Goal: Information Seeking & Learning: Find specific fact

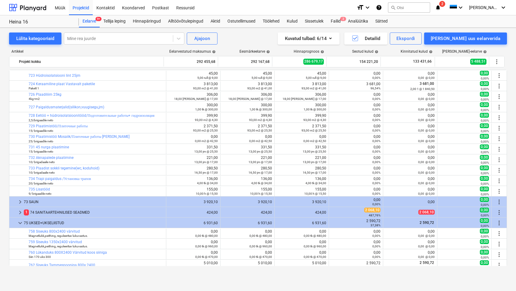
scroll to position [65, 0]
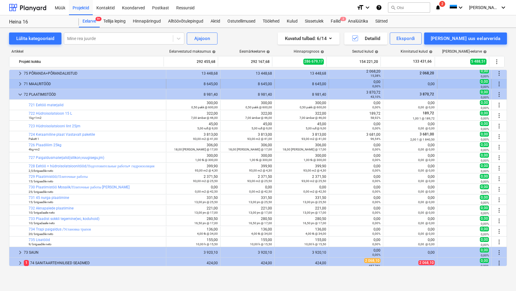
click at [50, 88] on div "71 MAALRITÖÖD" at bounding box center [94, 84] width 140 height 10
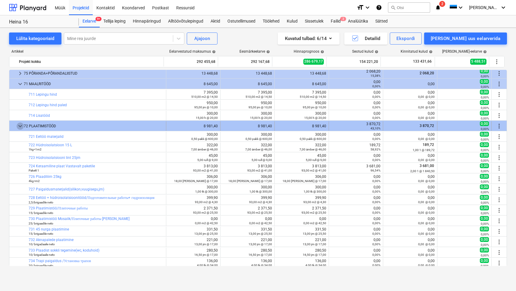
click at [19, 126] on span "keyboard_arrow_down" at bounding box center [20, 126] width 7 height 7
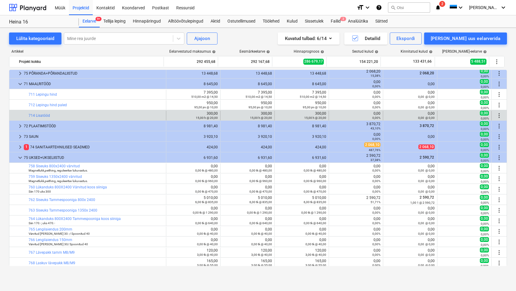
drag, startPoint x: 49, startPoint y: 108, endPoint x: 122, endPoint y: 111, distance: 73.0
click at [56, 110] on div "keyboard_arrow_right 1 PROJEKTEERIMINE JA ETTEVALMISTUS 11 450,00 11 450,00 10 …" at bounding box center [258, 216] width 498 height 422
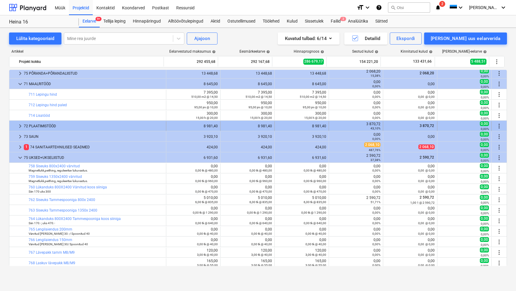
click at [48, 123] on div "72 PLAATIMISTÖÖD" at bounding box center [94, 126] width 140 height 10
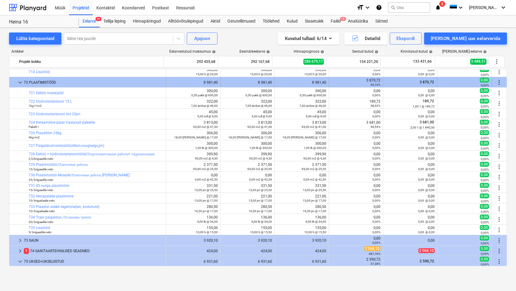
scroll to position [117, 0]
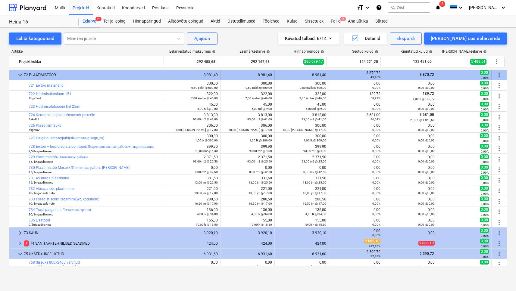
click at [21, 75] on span "keyboard_arrow_down" at bounding box center [20, 74] width 7 height 7
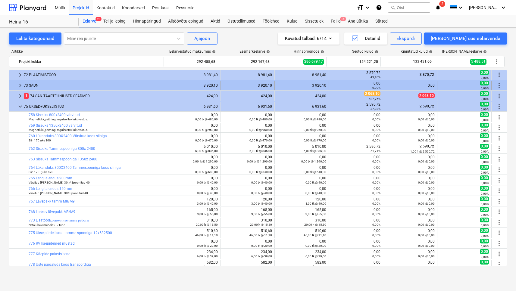
click at [37, 86] on div "73 SAUN" at bounding box center [94, 86] width 140 height 10
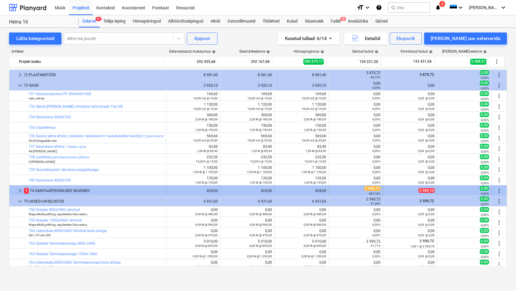
click at [47, 193] on div "1 74 SANITAARTEHNILISED SEADMED" at bounding box center [94, 191] width 140 height 10
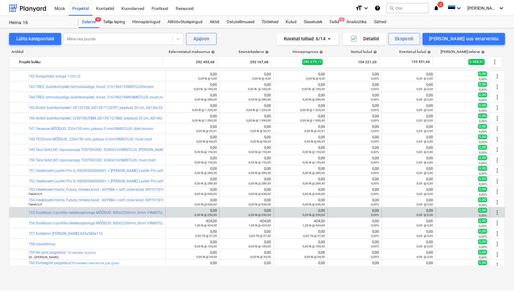
scroll to position [295, 0]
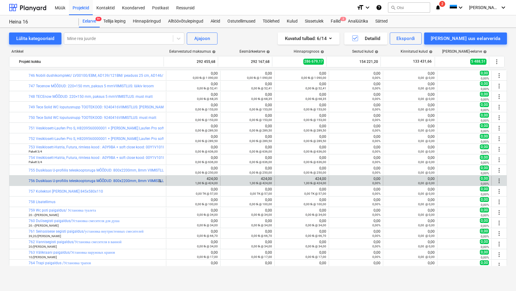
click at [138, 182] on link "756 Dusiklaas U-profiilis teleskooptoruga MÕÕDUD: 800x2200mm, 8mm VIIMISTLUS: k…" at bounding box center [138, 181] width 219 height 4
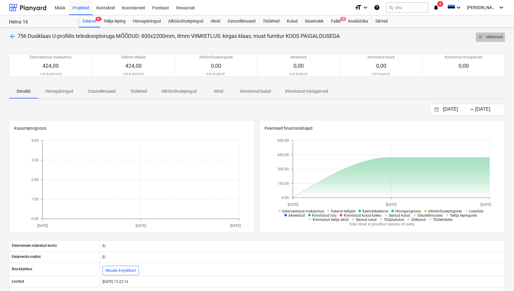
click at [484, 38] on span "notes Märkmed" at bounding box center [490, 37] width 24 height 7
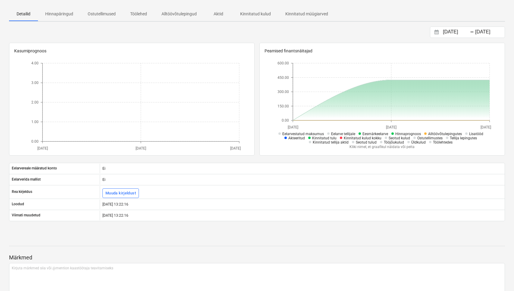
scroll to position [109, 0]
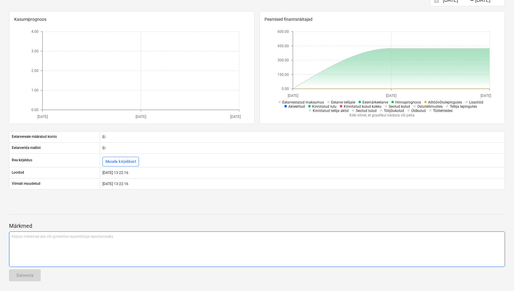
click at [78, 247] on div "Kirjuta märkmed siia või @mention kaastöötaja teavitamiseks ﻿" at bounding box center [257, 250] width 496 height 36
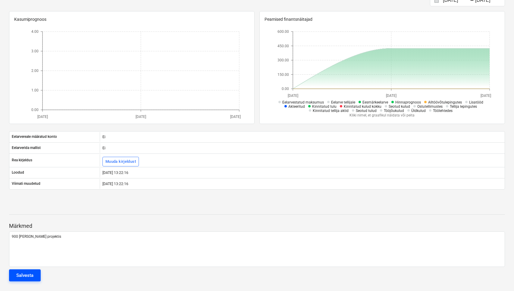
click at [30, 277] on div "Salvesta" at bounding box center [24, 276] width 17 height 8
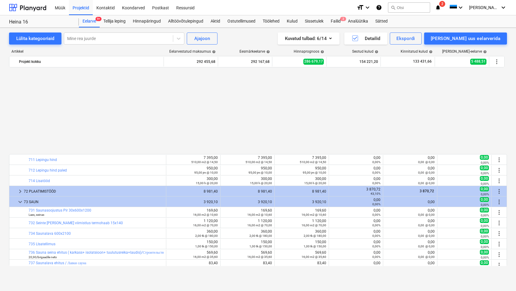
scroll to position [295, 0]
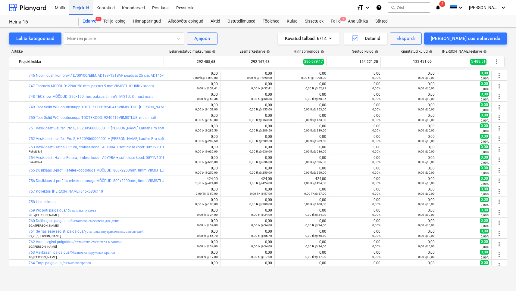
click at [83, 7] on div "Projektid" at bounding box center [81, 7] width 24 height 15
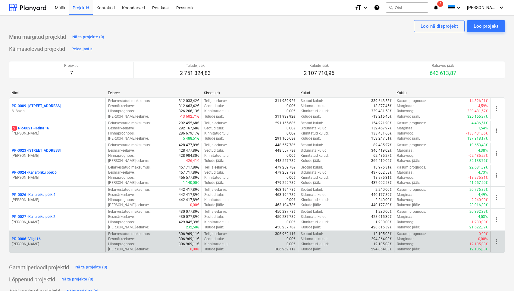
click at [36, 241] on p "PR-0006 - Viigi 16" at bounding box center [26, 239] width 29 height 5
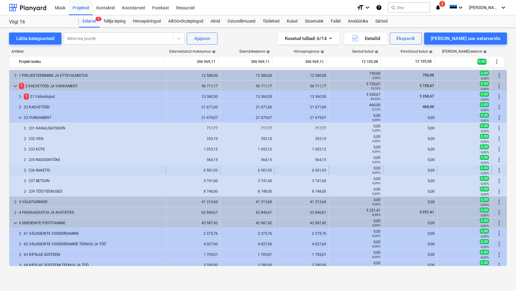
scroll to position [69, 0]
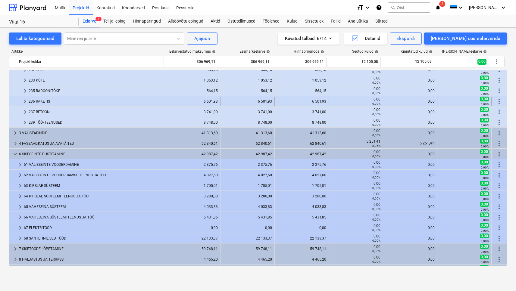
click at [39, 99] on div "236 RAKETIS" at bounding box center [96, 102] width 135 height 10
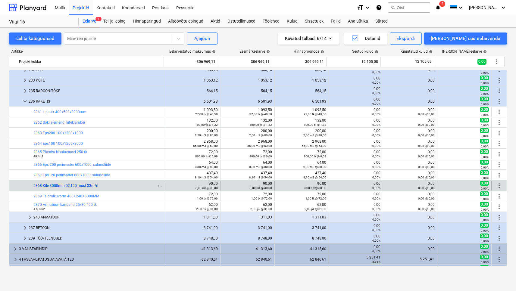
click at [64, 186] on link "2368 Kile 3000mm 02,120 must 33m/rl" at bounding box center [65, 186] width 65 height 4
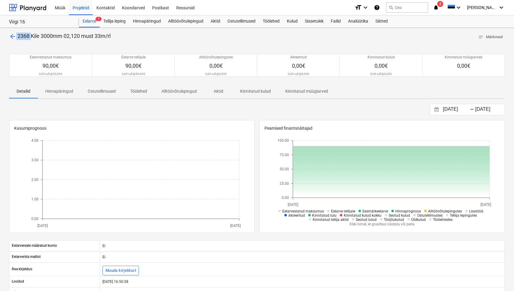
drag, startPoint x: 33, startPoint y: 36, endPoint x: 38, endPoint y: 32, distance: 6.0
click at [38, 32] on div "arrow_back 2368 [PERSON_NAME] 3000mm 02,120 must 33m/rl notes Märkmed Eelarvest…" at bounding box center [257, 214] width 514 height 373
click at [124, 134] on div "Kasumiprognoos" at bounding box center [131, 130] width 235 height 11
click at [9, 36] on span "arrow_back" at bounding box center [12, 36] width 7 height 7
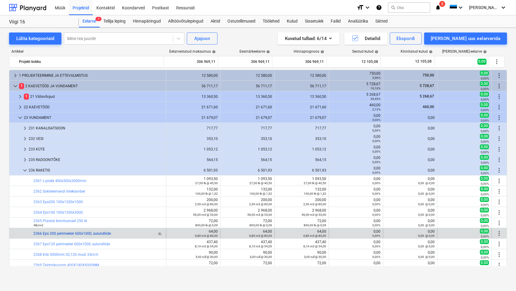
scroll to position [69, 0]
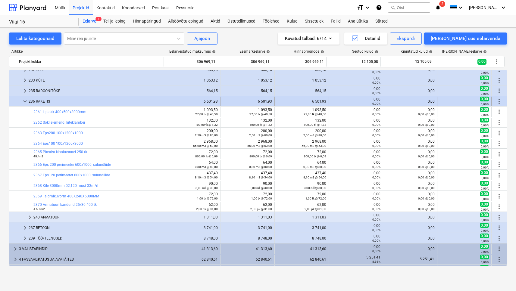
click at [24, 103] on span "keyboard_arrow_down" at bounding box center [24, 101] width 7 height 7
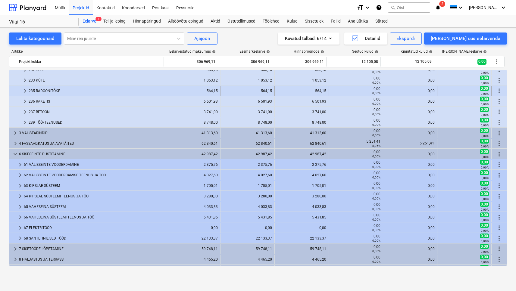
click at [41, 89] on div "235 RADOONITÕKE" at bounding box center [96, 91] width 135 height 10
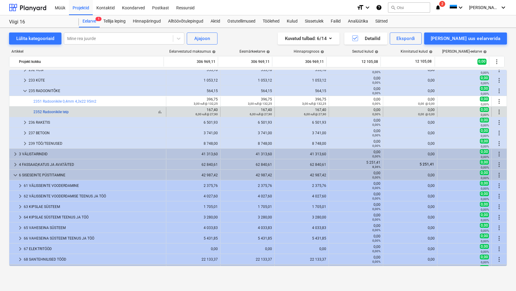
click at [52, 111] on link "2352 Radoonikile teip" at bounding box center [50, 112] width 35 height 4
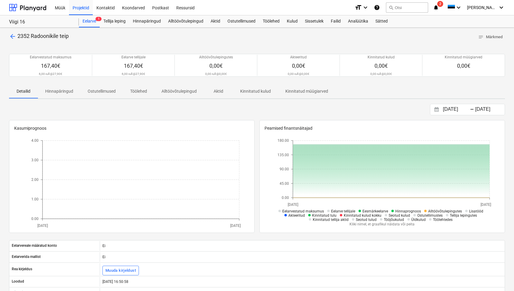
click at [12, 35] on span "arrow_back" at bounding box center [12, 36] width 7 height 7
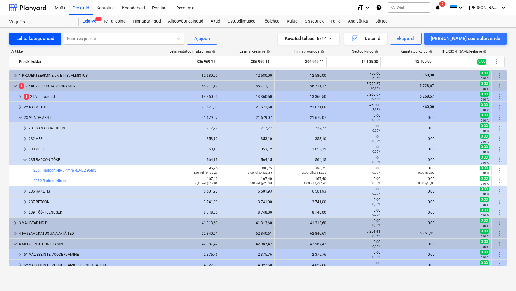
scroll to position [69, 0]
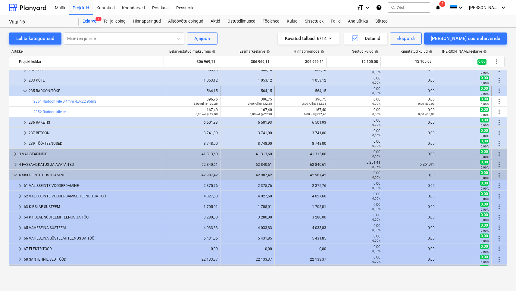
click at [27, 91] on span "keyboard_arrow_down" at bounding box center [24, 90] width 7 height 7
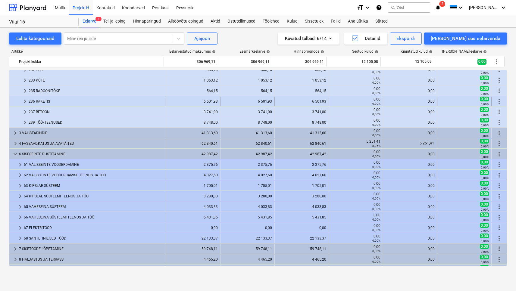
click at [40, 102] on div "236 RAKETIS" at bounding box center [96, 102] width 135 height 10
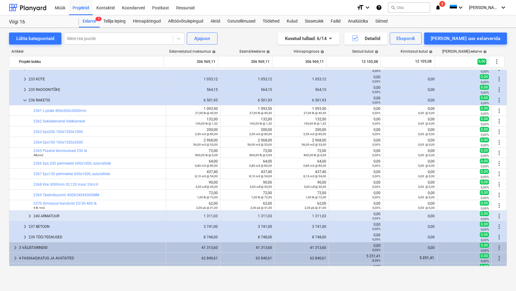
scroll to position [54, 0]
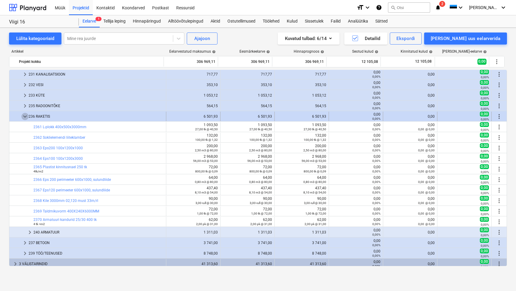
click at [27, 118] on span "keyboard_arrow_down" at bounding box center [24, 116] width 7 height 7
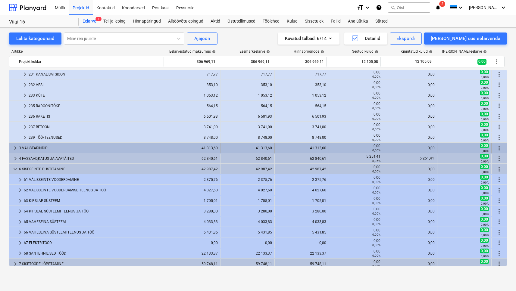
click at [38, 146] on div "3 VÄLISTARINDID" at bounding box center [91, 148] width 145 height 10
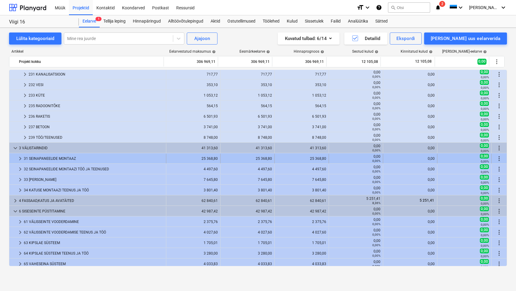
click at [59, 157] on div "31 SEINAPANEELIDE MONTAAZ" at bounding box center [94, 159] width 140 height 10
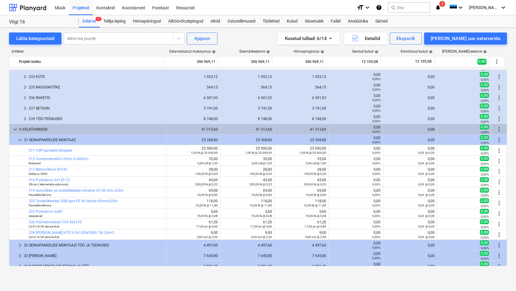
scroll to position [81, 0]
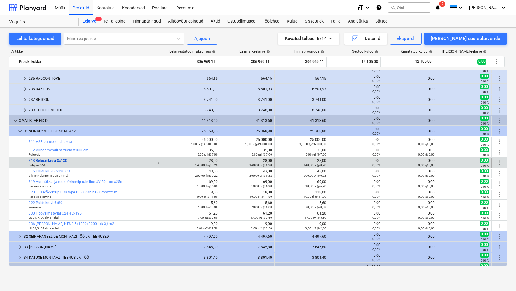
click at [56, 162] on link "313 Betoonikruvi 8x130" at bounding box center [48, 161] width 39 height 4
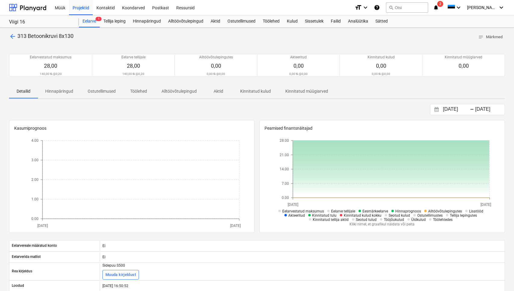
click at [14, 35] on span "arrow_back" at bounding box center [12, 36] width 7 height 7
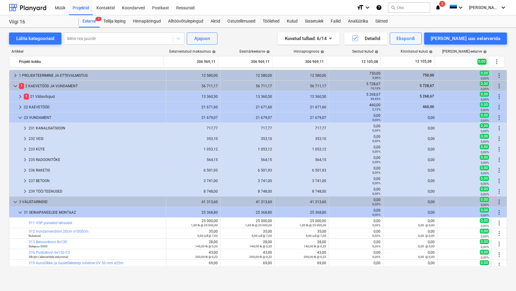
scroll to position [81, 0]
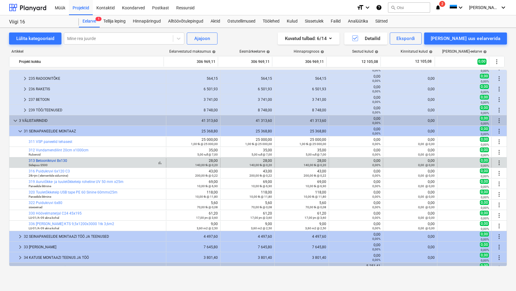
click at [57, 162] on link "313 Betoonikruvi 8x130" at bounding box center [48, 161] width 39 height 4
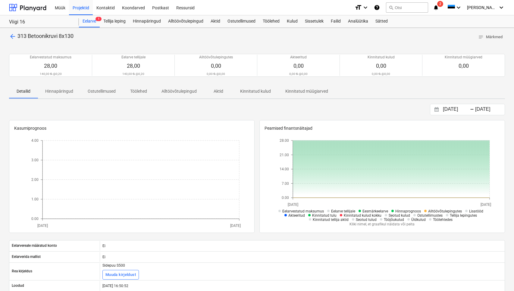
click at [9, 36] on span "arrow_back" at bounding box center [12, 36] width 7 height 7
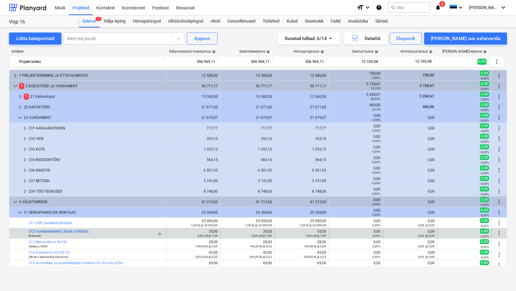
scroll to position [81, 0]
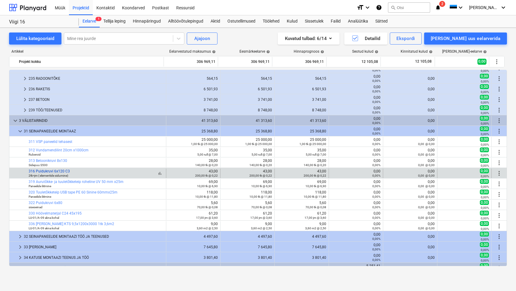
click at [65, 173] on link "316 Puidukruvi 6x120 C3" at bounding box center [49, 171] width 41 height 4
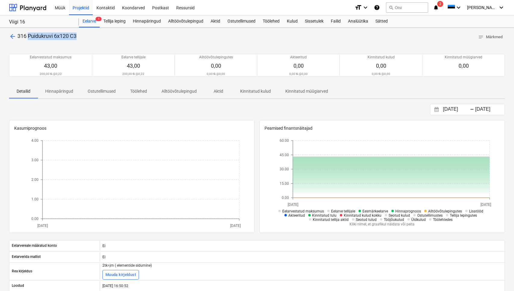
drag, startPoint x: 76, startPoint y: 37, endPoint x: 28, endPoint y: 39, distance: 47.9
click at [28, 39] on div "arrow_back 316 Puidukruvi 6x120 C3 notes Märkmed" at bounding box center [257, 37] width 496 height 9
copy span "Puidukruvi 6x120 C3"
click at [12, 33] on span "arrow_back" at bounding box center [12, 36] width 7 height 7
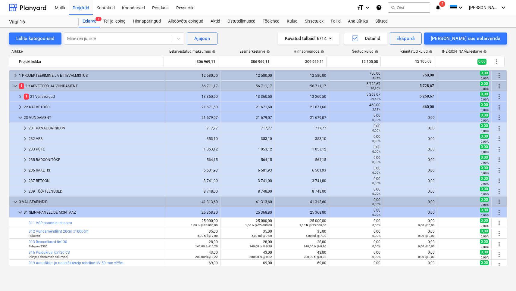
scroll to position [81, 0]
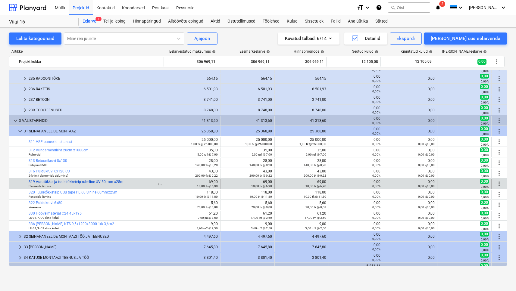
click at [77, 183] on link "319 Aurutõkke- ja tuuletõkketeip roheline UV 50 mm x25m" at bounding box center [76, 182] width 95 height 4
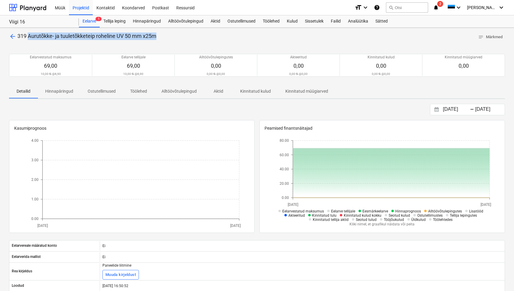
drag, startPoint x: 158, startPoint y: 36, endPoint x: 29, endPoint y: 37, distance: 128.9
click at [29, 37] on div "arrow_back 319 Aurutõkke- ja tuuletõkketeip roheline UV 50 mm x25m notes Märkmed" at bounding box center [257, 37] width 496 height 9
copy span "Aurutõkke- ja tuuletõkketeip roheline UV 50 mm x25m"
click at [12, 36] on span "arrow_back" at bounding box center [12, 36] width 7 height 7
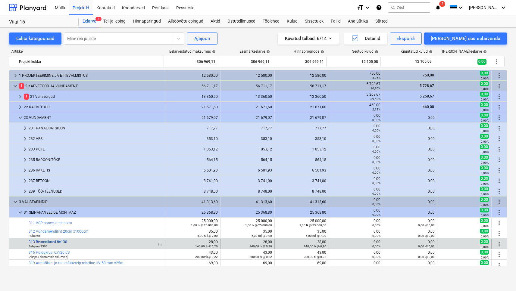
scroll to position [81, 0]
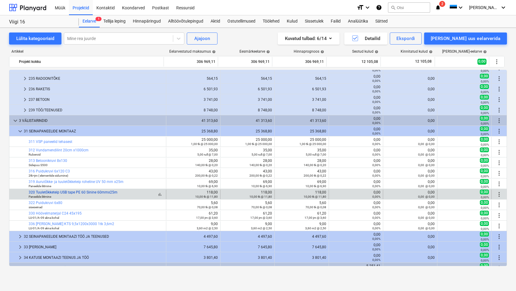
click at [77, 194] on link "320 Tuuletõkketeip USB tape PE 60 Sinine 60mmx25m" at bounding box center [73, 192] width 89 height 4
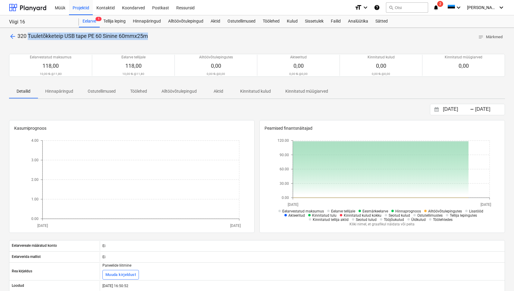
drag, startPoint x: 149, startPoint y: 38, endPoint x: 29, endPoint y: 37, distance: 119.3
click at [29, 37] on div "arrow_back 320 Tuuletõkketeip USB tape PE 60 Sinine 60mmx25m notes Märkmed" at bounding box center [257, 37] width 496 height 9
copy span "Tuuletõkketeip USB tape PE 60 Sinine 60mmx25m"
click at [14, 38] on span "arrow_back" at bounding box center [12, 36] width 7 height 7
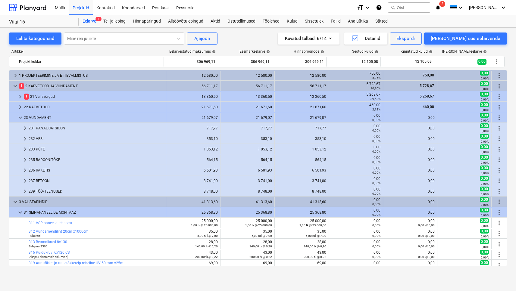
scroll to position [81, 0]
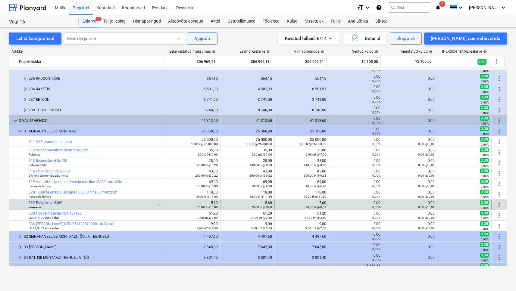
click at [45, 203] on link "322 Puidukruvi 6x80" at bounding box center [46, 203] width 34 height 4
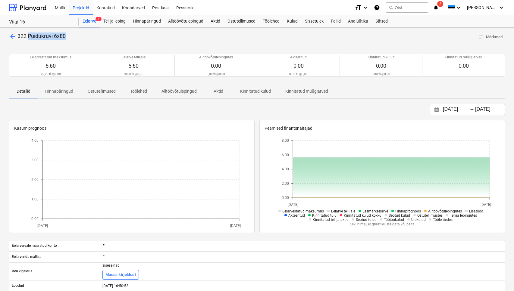
drag, startPoint x: 65, startPoint y: 36, endPoint x: 29, endPoint y: 34, distance: 36.2
click at [29, 34] on div "arrow_back 322 Puidukruvi 6x80 notes Märkmed" at bounding box center [257, 37] width 496 height 9
copy span "Puidukruvi 6x80"
click at [14, 35] on span "arrow_back" at bounding box center [12, 36] width 7 height 7
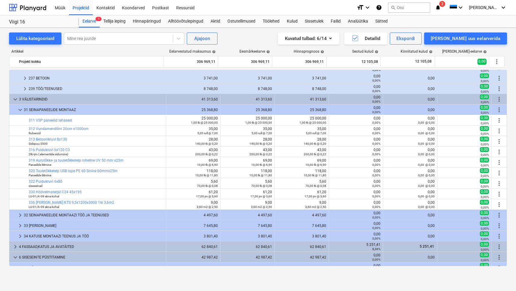
scroll to position [117, 0]
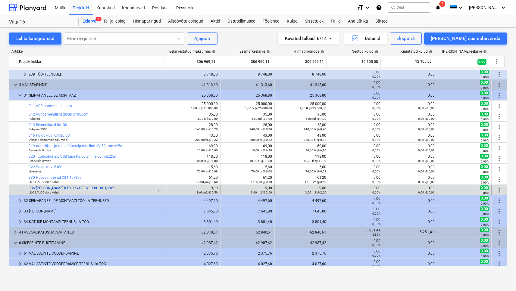
click at [65, 187] on link "336 [PERSON_NAME] KTS 9,5x1200x3000 1tk 3,6m2" at bounding box center [72, 188] width 86 height 4
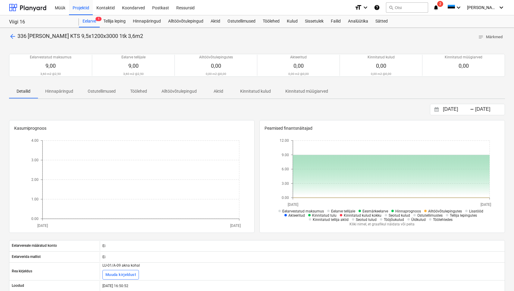
click at [14, 38] on span "arrow_back" at bounding box center [12, 36] width 7 height 7
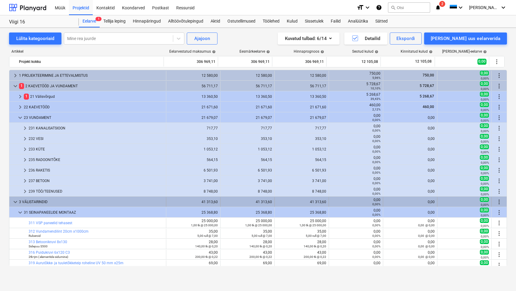
scroll to position [117, 0]
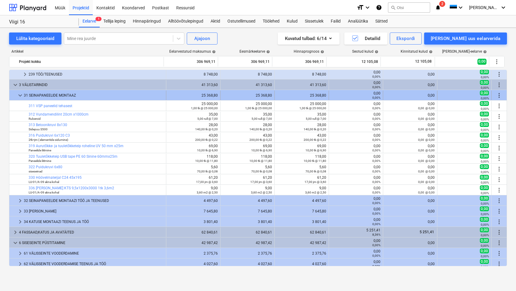
click at [20, 93] on span "keyboard_arrow_down" at bounding box center [20, 95] width 7 height 7
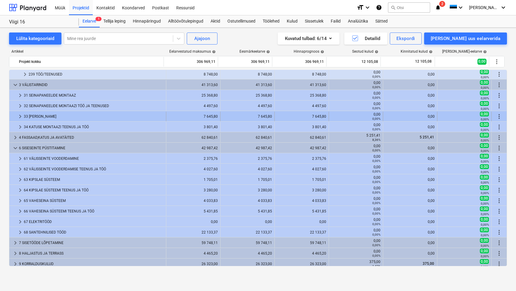
click at [40, 118] on div "33 [PERSON_NAME]" at bounding box center [94, 117] width 140 height 10
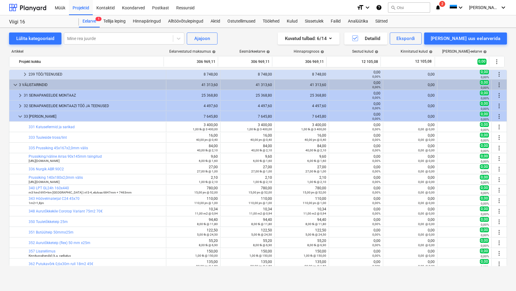
scroll to position [141, 0]
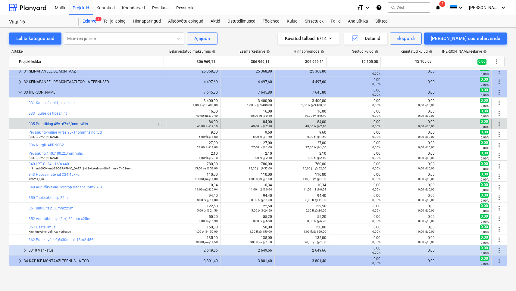
click at [60, 126] on link "335 Prussiking 45x167x2,0mm välis" at bounding box center [58, 124] width 59 height 4
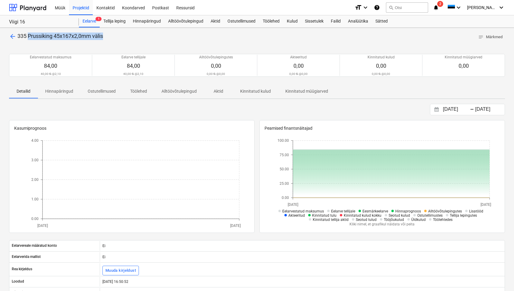
drag, startPoint x: 104, startPoint y: 36, endPoint x: 29, endPoint y: 36, distance: 75.0
click at [29, 36] on span "335 Prussiking 45x167x2,0mm välis" at bounding box center [60, 36] width 86 height 6
copy span "Prussiking 45x167x2,0mm välis"
click at [11, 37] on span "arrow_back" at bounding box center [12, 36] width 7 height 7
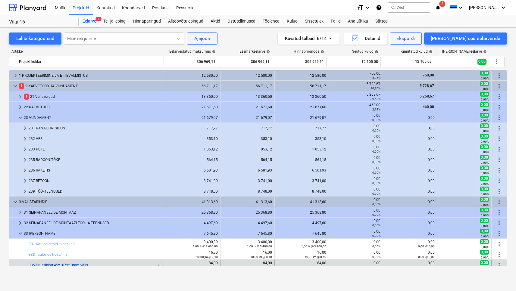
scroll to position [141, 0]
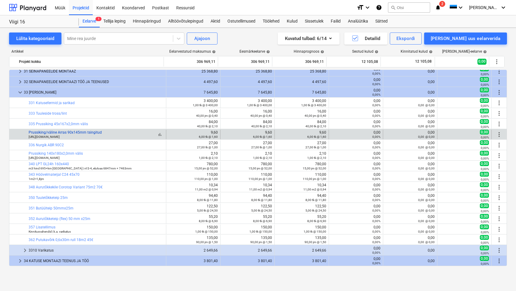
click at [89, 134] on link "Prussiking/väline Arras 90x145mm tsingitud" at bounding box center [65, 132] width 73 height 4
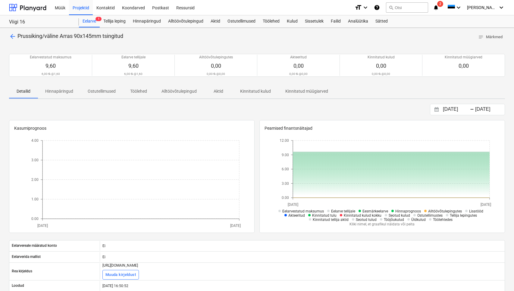
drag, startPoint x: 125, startPoint y: 35, endPoint x: 20, endPoint y: 38, distance: 105.5
click at [19, 38] on div "arrow_back Prussiking/väline Arras 90x145mm tsingitud notes Märkmed" at bounding box center [257, 37] width 496 height 9
copy span "Prussiking/väline Arras 90x145mm tsingitud"
click at [9, 37] on span "arrow_back" at bounding box center [12, 36] width 7 height 7
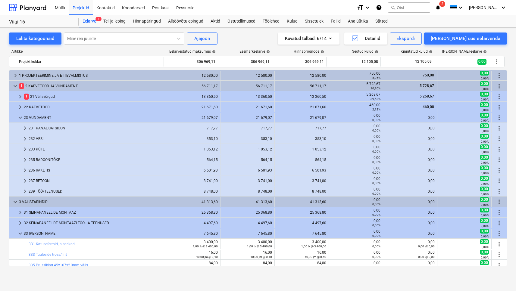
scroll to position [141, 0]
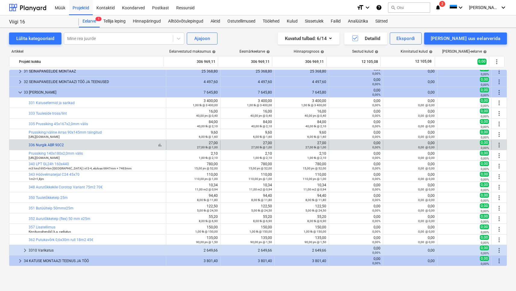
click at [54, 144] on link "336 Nurgik ABR 90C2" at bounding box center [46, 145] width 35 height 4
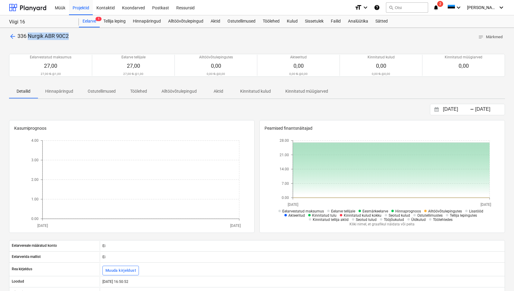
drag, startPoint x: 69, startPoint y: 35, endPoint x: 28, endPoint y: 34, distance: 41.0
click at [28, 34] on div "arrow_back 336 Nurgik ABR 90C2 notes Märkmed" at bounding box center [257, 37] width 496 height 9
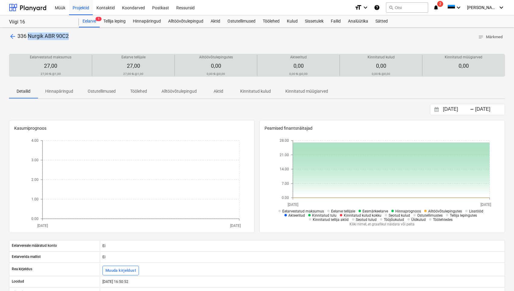
copy span "Nurgik ABR 90C2"
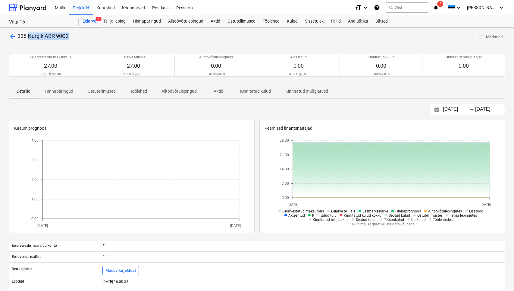
click at [15, 39] on span "arrow_back" at bounding box center [12, 36] width 7 height 7
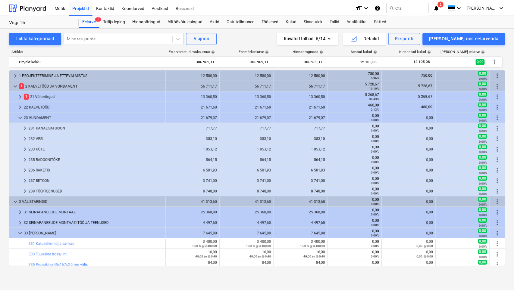
scroll to position [141, 0]
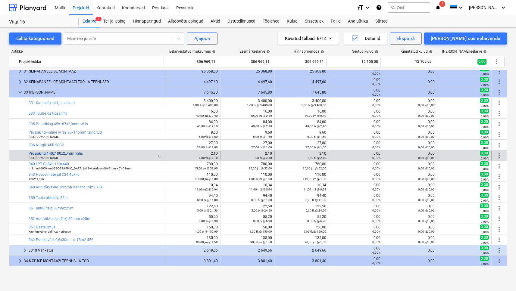
click at [70, 154] on link "Prussiking 140x180x2,0mm välis" at bounding box center [56, 154] width 54 height 4
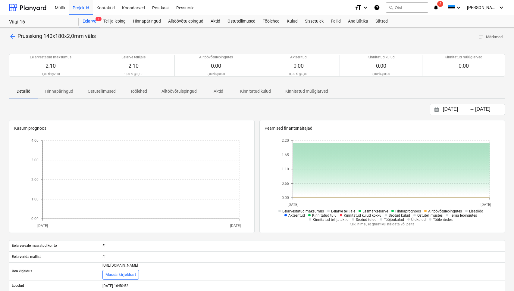
click at [12, 33] on span "arrow_back" at bounding box center [12, 36] width 7 height 7
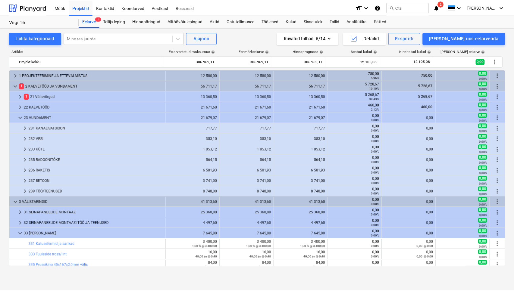
scroll to position [141, 0]
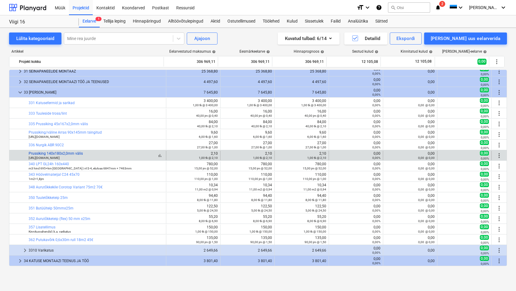
click at [79, 154] on link "Prussiking 140x180x2,0mm välis" at bounding box center [56, 154] width 54 height 4
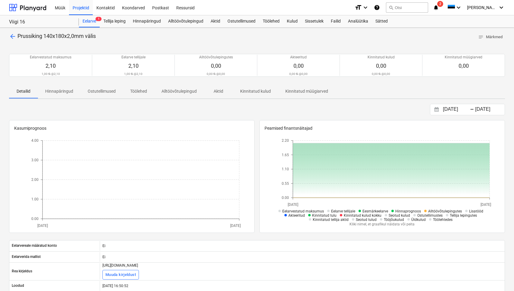
drag, startPoint x: 102, startPoint y: 36, endPoint x: 18, endPoint y: 36, distance: 83.7
click at [18, 36] on div "arrow_back Prussiking 140x180x2,0mm välis notes Märkmed" at bounding box center [257, 37] width 496 height 9
copy span "Prussiking 140x180x2,0mm välis"
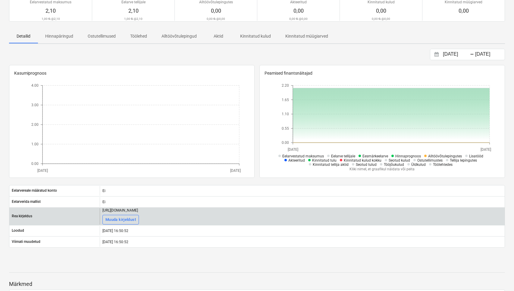
drag, startPoint x: 208, startPoint y: 211, endPoint x: 102, endPoint y: 210, distance: 105.7
click at [102, 210] on div "[URL][DOMAIN_NAME]" at bounding box center [120, 210] width 36 height 4
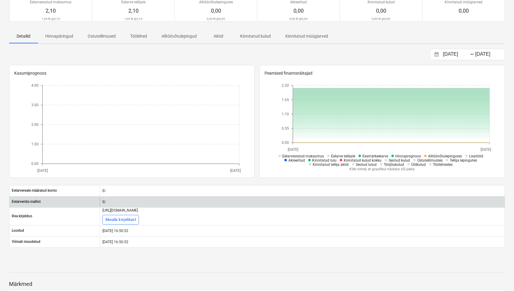
copy div "[URL][DOMAIN_NAME]"
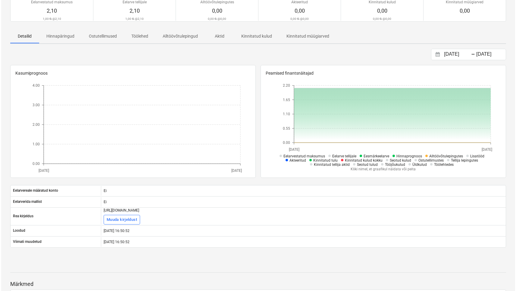
scroll to position [0, 0]
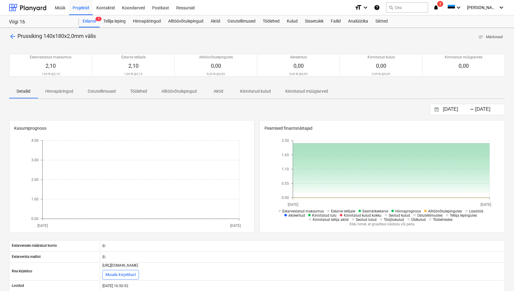
click at [12, 42] on div at bounding box center [257, 44] width 496 height 5
click at [12, 38] on span "arrow_back" at bounding box center [12, 36] width 7 height 7
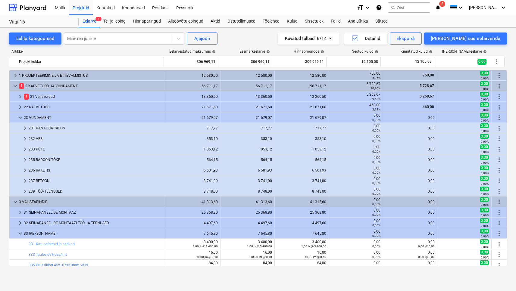
scroll to position [141, 0]
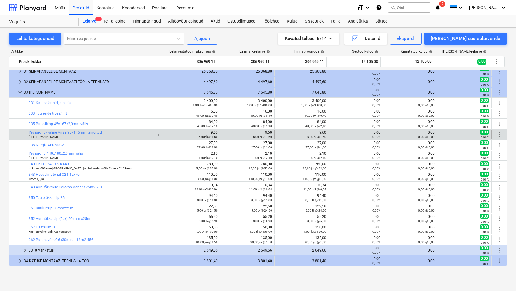
drag, startPoint x: 81, startPoint y: 138, endPoint x: 29, endPoint y: 137, distance: 52.1
click at [29, 137] on div "[URL][DOMAIN_NAME]" at bounding box center [65, 137] width 73 height 4
copy small "[URL][DOMAIN_NAME]"
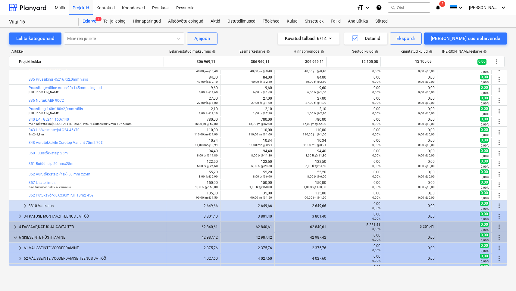
scroll to position [198, 0]
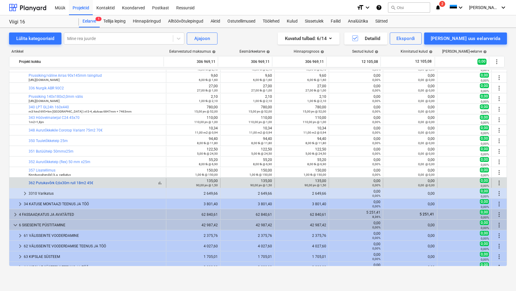
click at [67, 182] on link "362 Putukavõrk 0,6x30m rull 18m2 45€" at bounding box center [61, 183] width 65 height 4
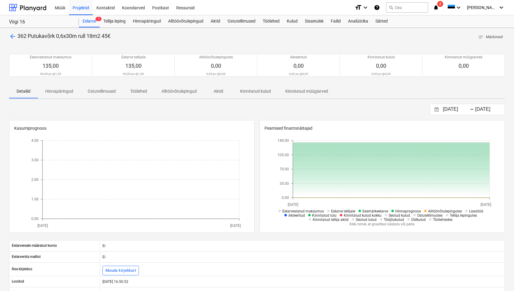
click at [13, 35] on span "arrow_back" at bounding box center [12, 36] width 7 height 7
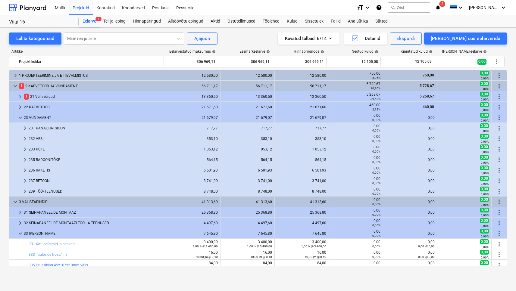
scroll to position [198, 0]
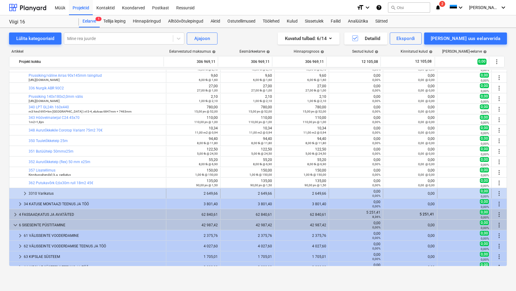
click at [48, 191] on div "3310 Varikatus" at bounding box center [96, 194] width 135 height 10
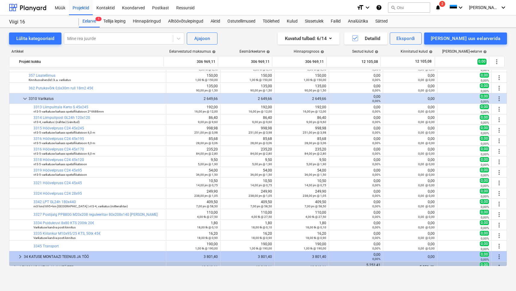
scroll to position [349, 0]
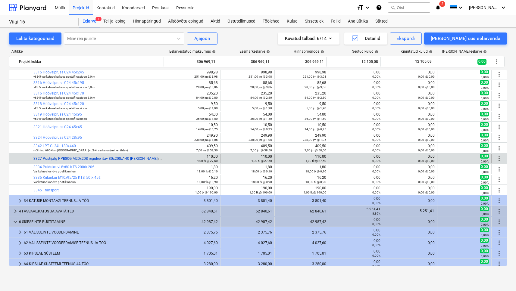
click at [118, 160] on link "3327 Postijalg PPB80G M20x208 reguleeritav 80x208x140 [PERSON_NAME]" at bounding box center [95, 159] width 124 height 4
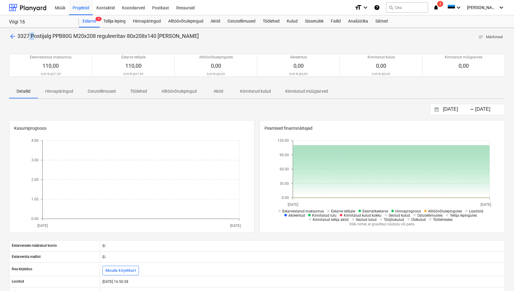
drag, startPoint x: 183, startPoint y: 36, endPoint x: 34, endPoint y: 36, distance: 148.5
click at [35, 36] on div "arrow_back 3327 Postijalg PPB80G M20x208 reguleeritav 80x208x140 [PERSON_NAME] …" at bounding box center [257, 37] width 496 height 9
click at [186, 34] on div "arrow_back 3327 Postijalg PPB80G M20x208 reguleeritav 80x208x140 [PERSON_NAME] …" at bounding box center [257, 37] width 496 height 9
drag, startPoint x: 185, startPoint y: 36, endPoint x: 31, endPoint y: 34, distance: 153.3
click at [31, 34] on div "arrow_back 3327 Postijalg PPB80G M20x208 reguleeritav 80x208x140 [PERSON_NAME] …" at bounding box center [257, 37] width 496 height 9
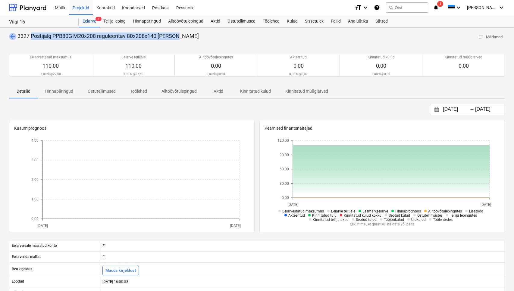
click at [11, 38] on span "arrow_back" at bounding box center [12, 36] width 7 height 7
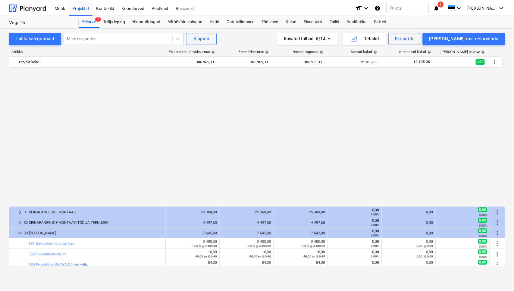
scroll to position [349, 0]
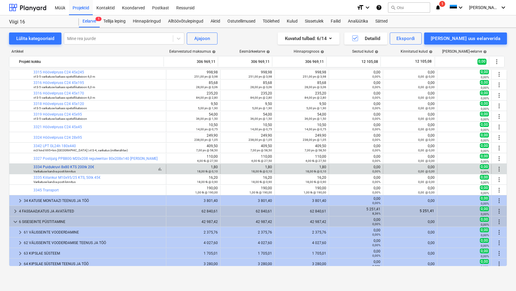
click at [77, 168] on link "3334 Puidukruvi 8x80 KTS 200tk 20€" at bounding box center [63, 167] width 61 height 4
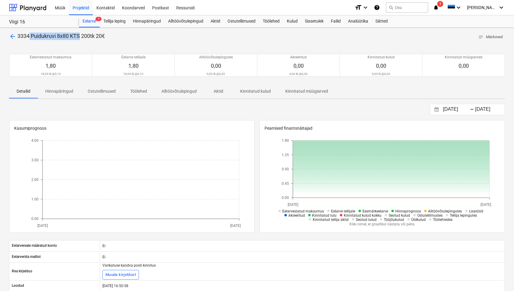
drag, startPoint x: 80, startPoint y: 36, endPoint x: 30, endPoint y: 33, distance: 50.1
click at [30, 33] on span "3334 Puidukruvi 8x80 KTS 200tk 20€" at bounding box center [60, 36] width 87 height 6
click at [14, 37] on span "arrow_back" at bounding box center [12, 36] width 7 height 7
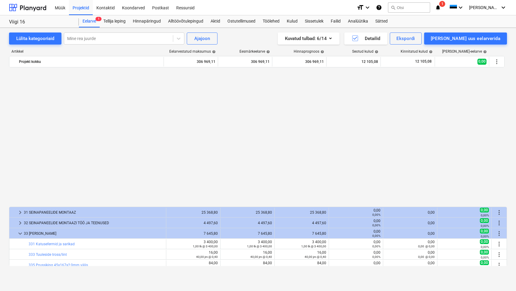
scroll to position [349, 0]
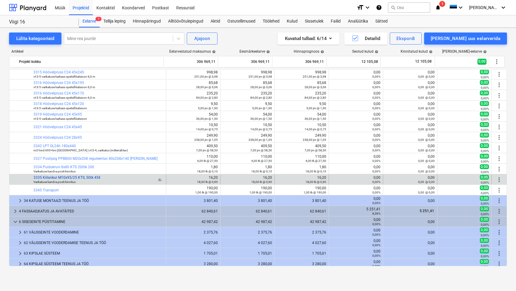
click at [93, 179] on link "3335 Kiilankur M10x95/25 KTS, 50tk 45€" at bounding box center [66, 178] width 67 height 4
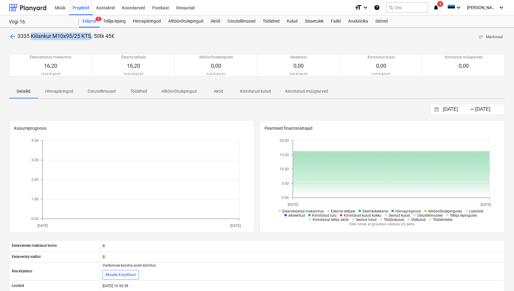
drag, startPoint x: 92, startPoint y: 35, endPoint x: 31, endPoint y: 35, distance: 60.6
click at [31, 35] on span "3335 Kiilankur M10x95/25 KTS, 50tk 45€" at bounding box center [65, 36] width 97 height 6
click at [6, 33] on div "arrow_back 3335 Kiilankur M10x95/25 KTS, 50tk 45€ notes Märkmed Eelarvestatud m…" at bounding box center [257, 216] width 514 height 377
click at [9, 35] on span "arrow_back" at bounding box center [12, 36] width 7 height 7
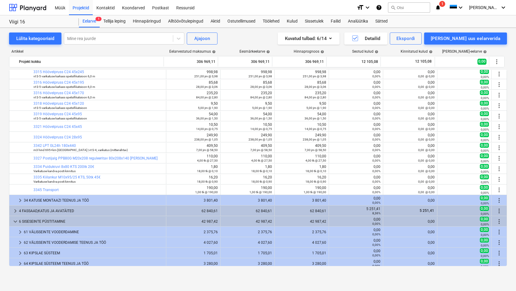
scroll to position [241, 0]
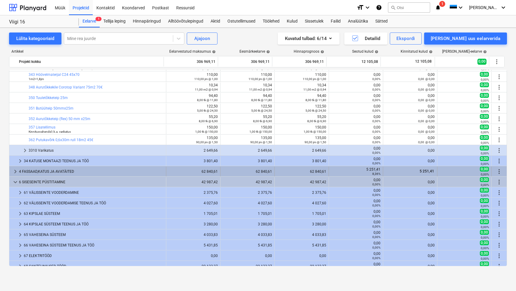
click at [48, 170] on div "4 FASSAAD,KATUS JA AVATÄITED" at bounding box center [91, 172] width 145 height 10
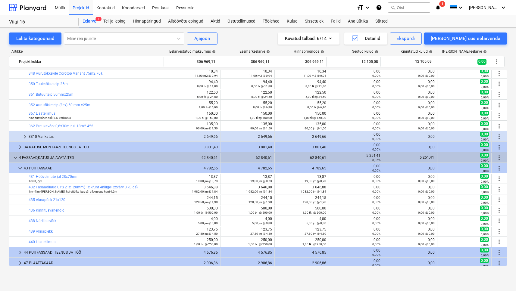
scroll to position [260, 0]
